Goal: Find specific page/section: Find specific page/section

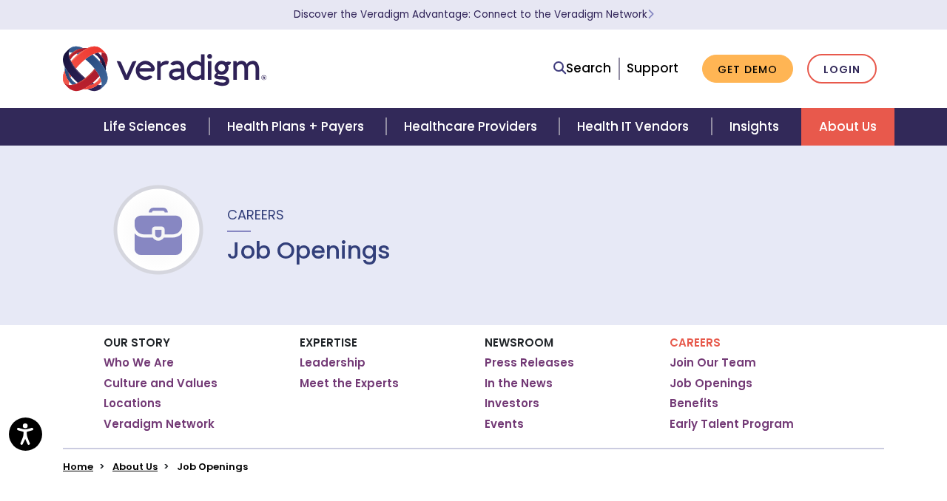
click at [722, 382] on link "Job Openings" at bounding box center [710, 383] width 83 height 15
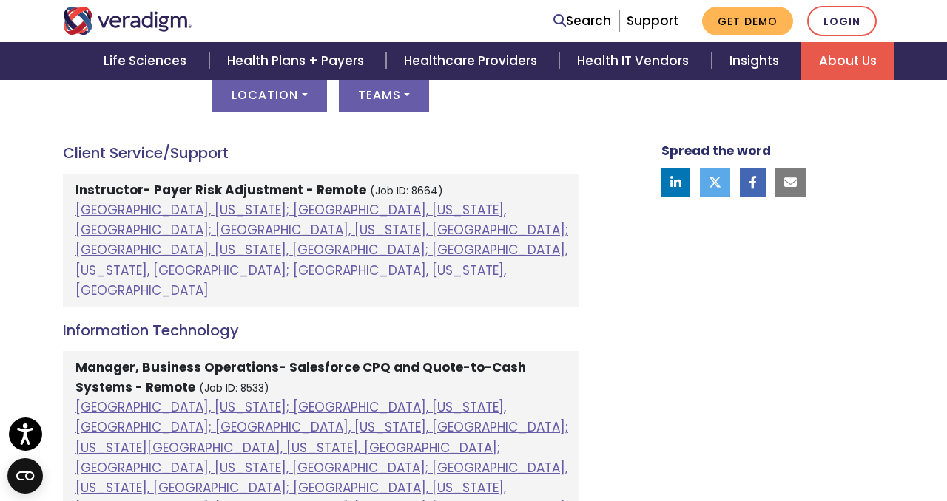
scroll to position [728, 0]
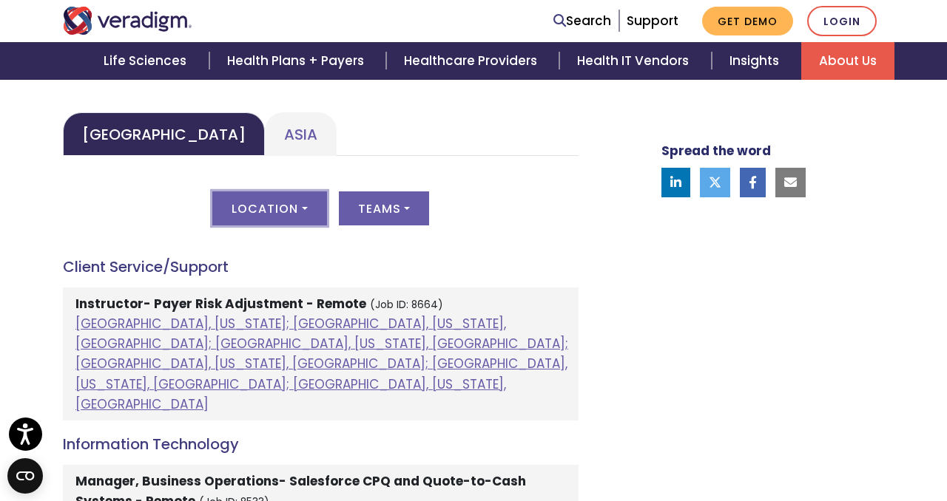
click at [298, 203] on button "Location" at bounding box center [269, 209] width 114 height 34
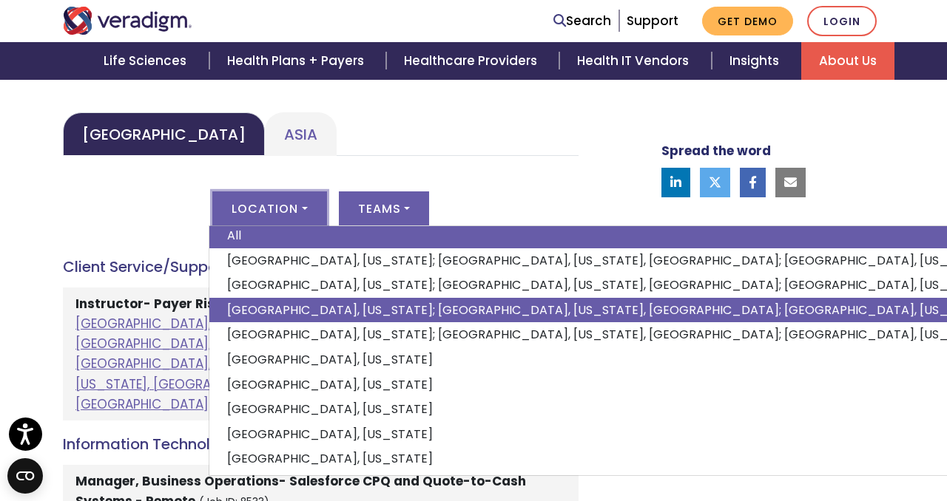
scroll to position [0, 0]
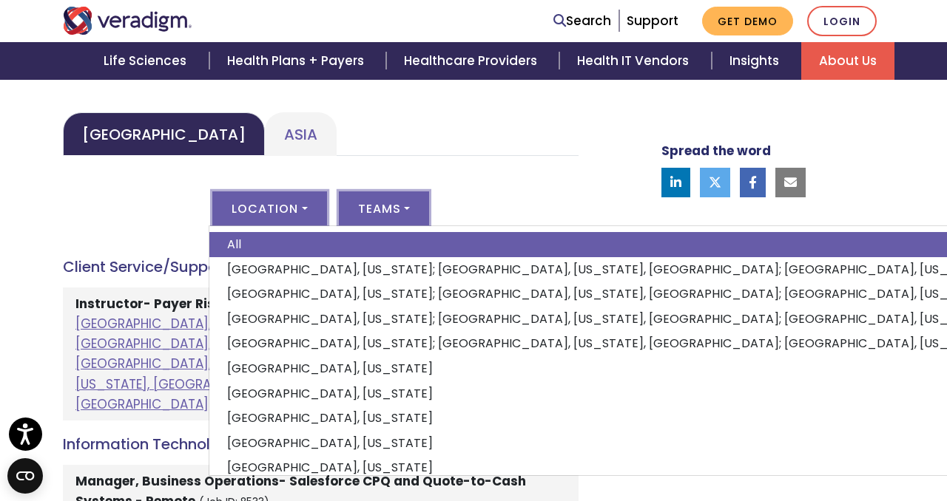
click at [396, 204] on button "Teams" at bounding box center [384, 209] width 90 height 34
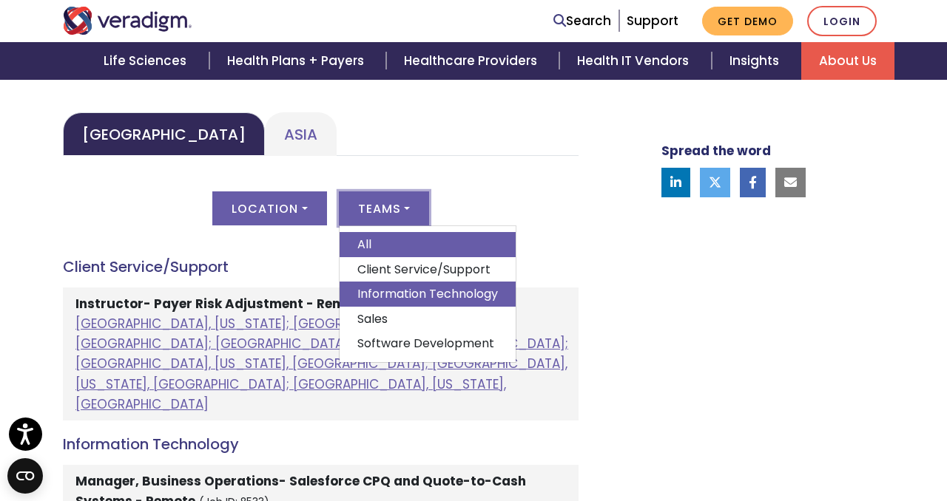
click at [389, 285] on link "Information Technology" at bounding box center [427, 294] width 176 height 25
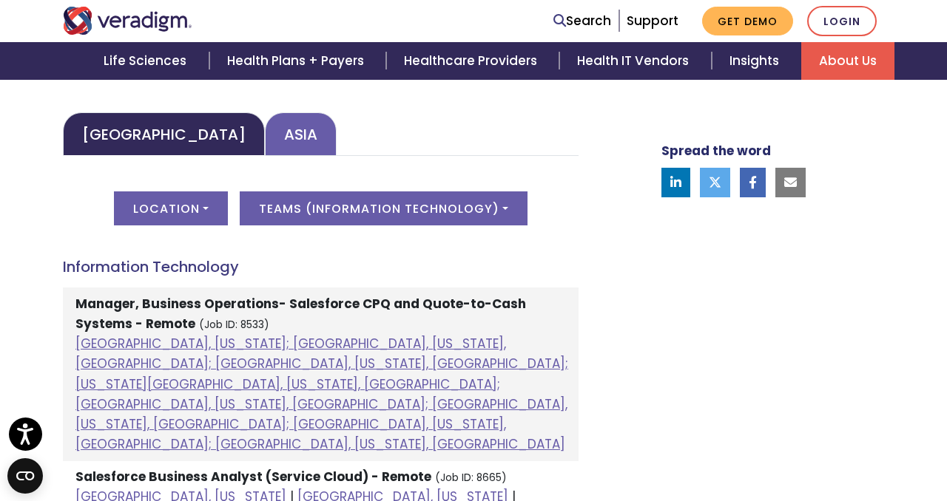
click at [265, 135] on link "Asia" at bounding box center [301, 134] width 72 height 44
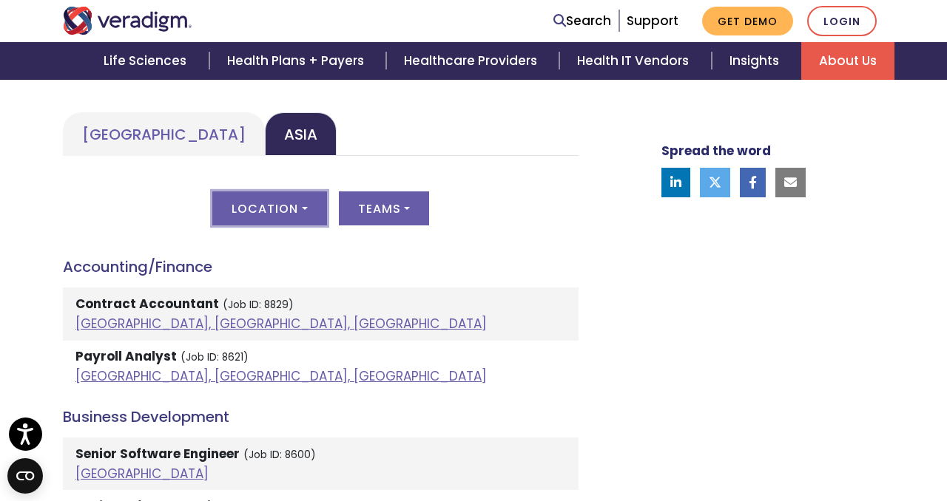
click at [289, 206] on button "Location" at bounding box center [269, 209] width 114 height 34
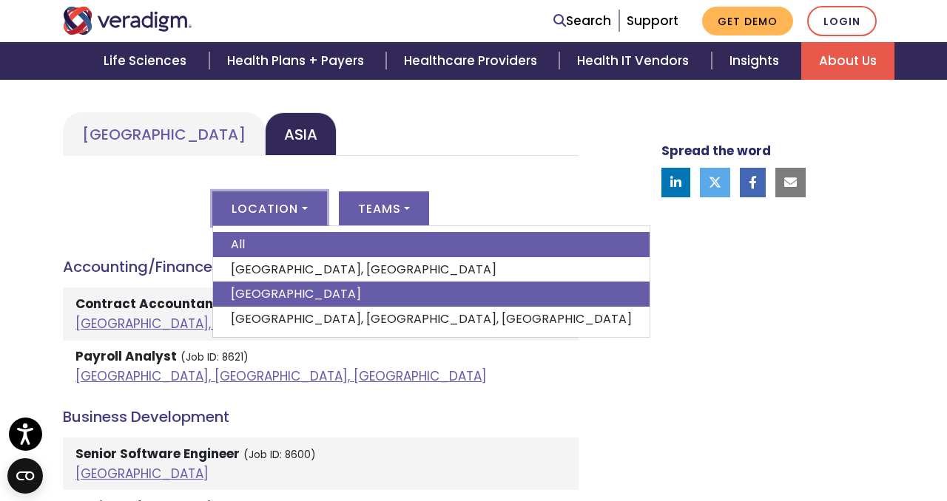
click at [262, 288] on link "[GEOGRAPHIC_DATA]" at bounding box center [431, 294] width 436 height 25
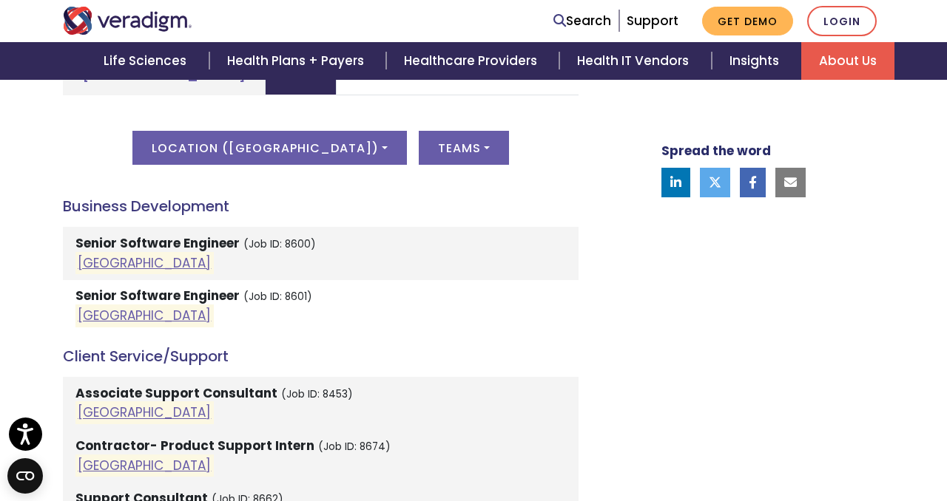
scroll to position [777, 0]
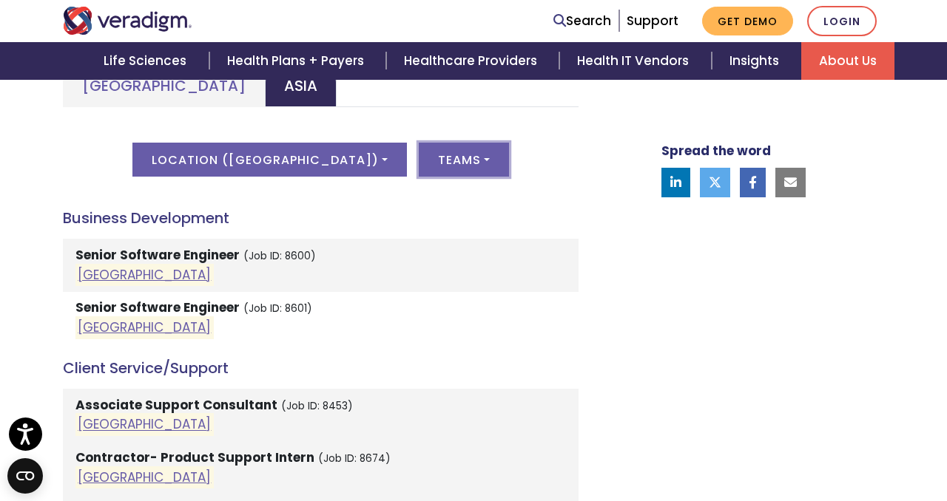
click at [419, 165] on button "Teams" at bounding box center [464, 160] width 90 height 34
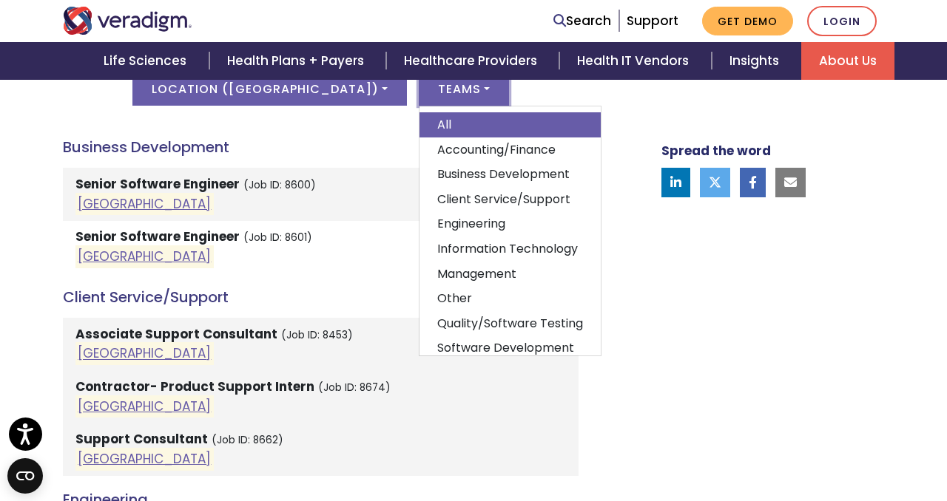
scroll to position [857, 0]
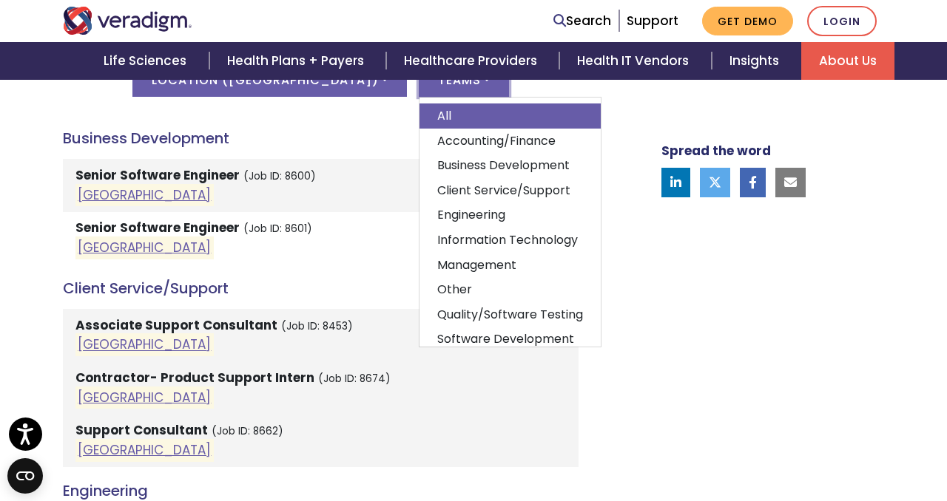
click at [236, 285] on h4 "Client Service/Support" at bounding box center [320, 289] width 515 height 18
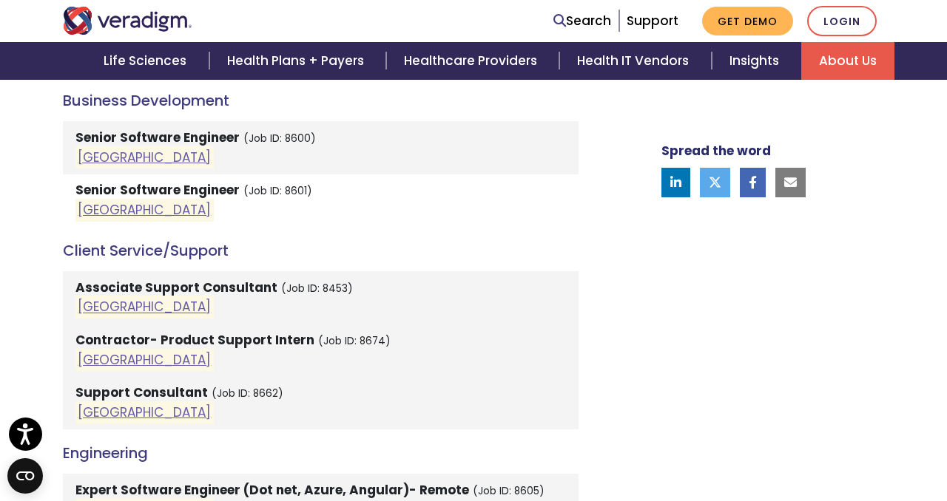
scroll to position [899, 0]
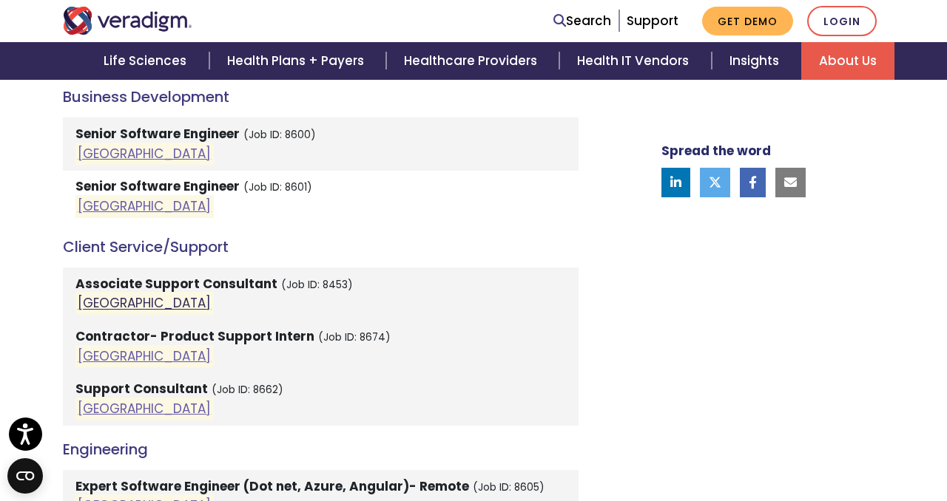
click at [93, 308] on link "[GEOGRAPHIC_DATA]" at bounding box center [144, 304] width 133 height 18
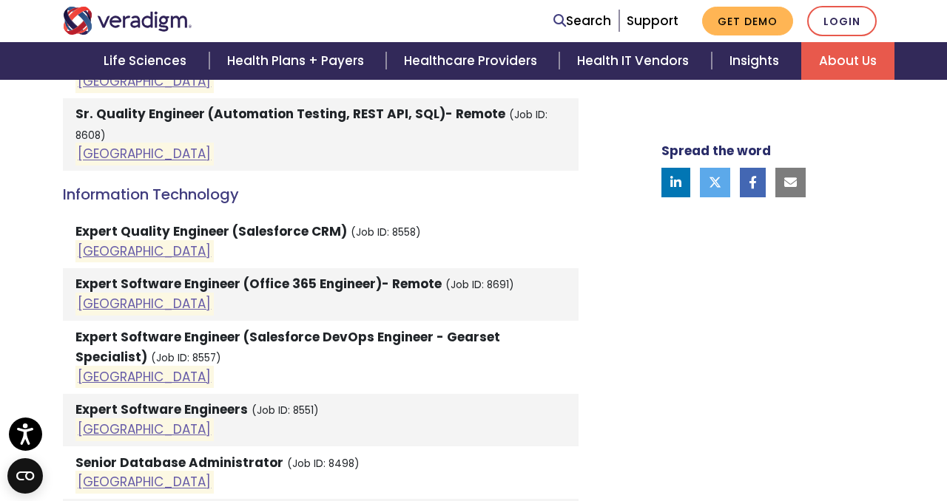
scroll to position [1510, 0]
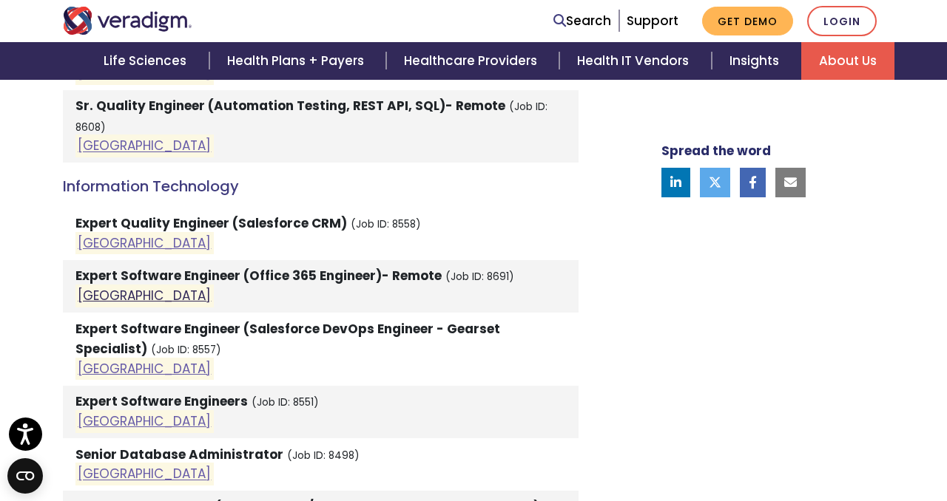
click at [89, 287] on link "[GEOGRAPHIC_DATA]" at bounding box center [144, 296] width 133 height 18
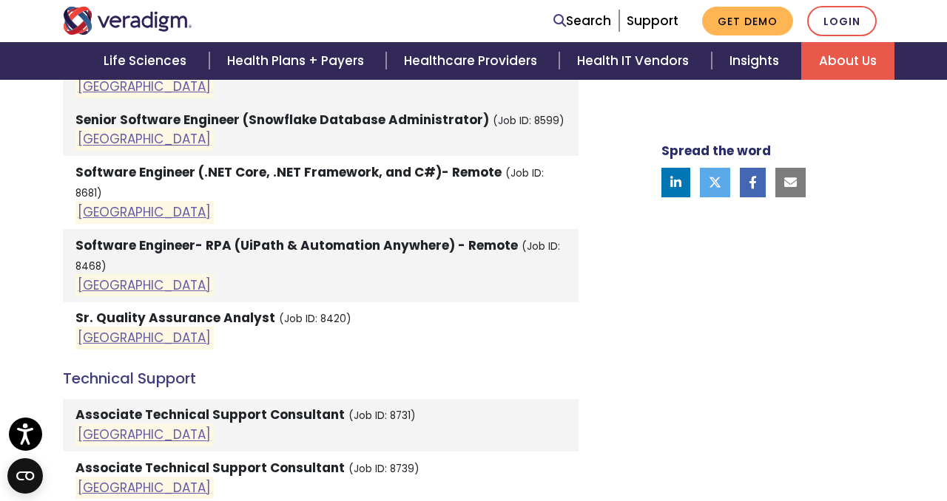
scroll to position [2394, 0]
